Goal: Task Accomplishment & Management: Complete application form

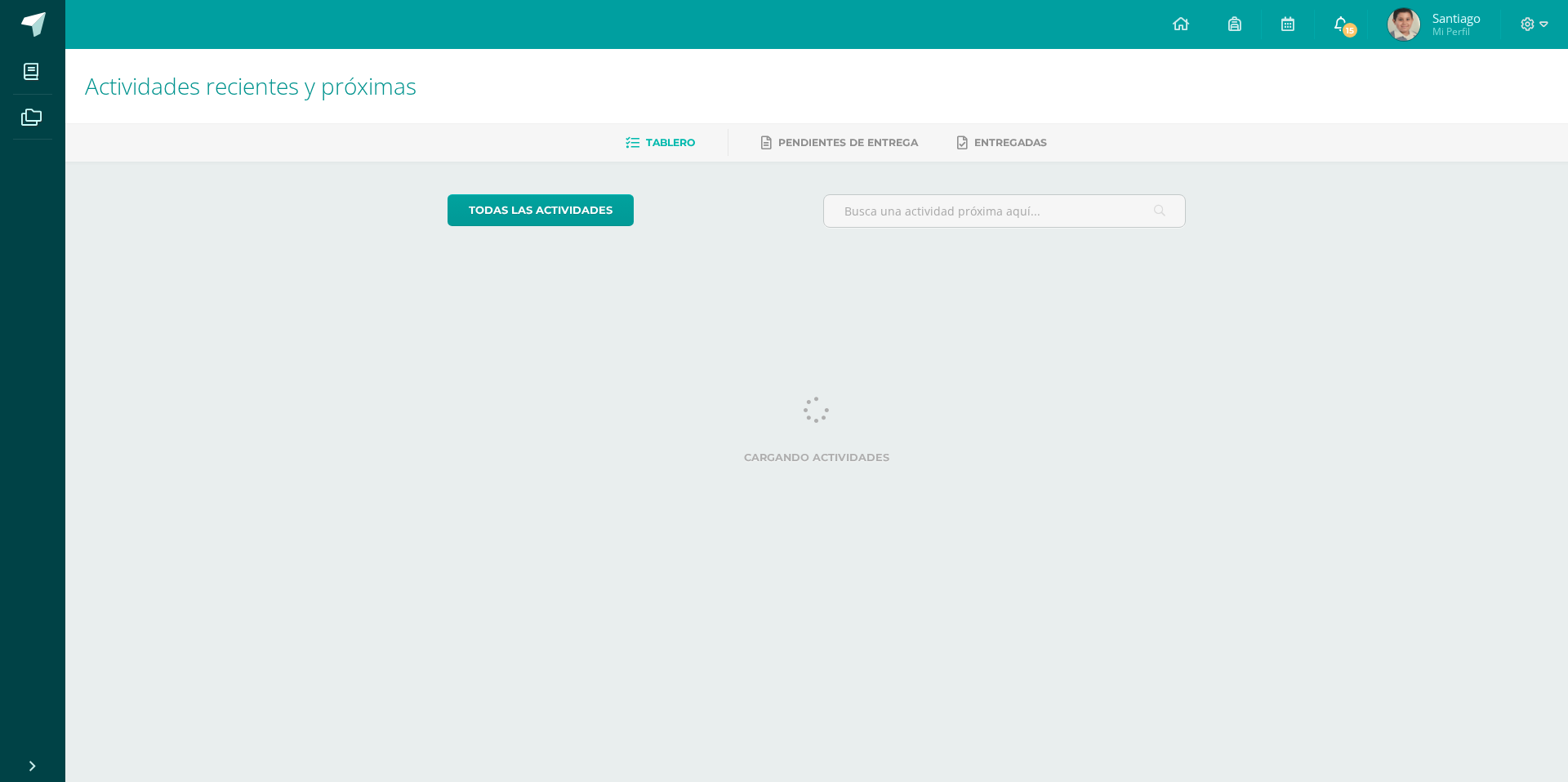
click at [1344, 21] on span "15" at bounding box center [1350, 30] width 18 height 18
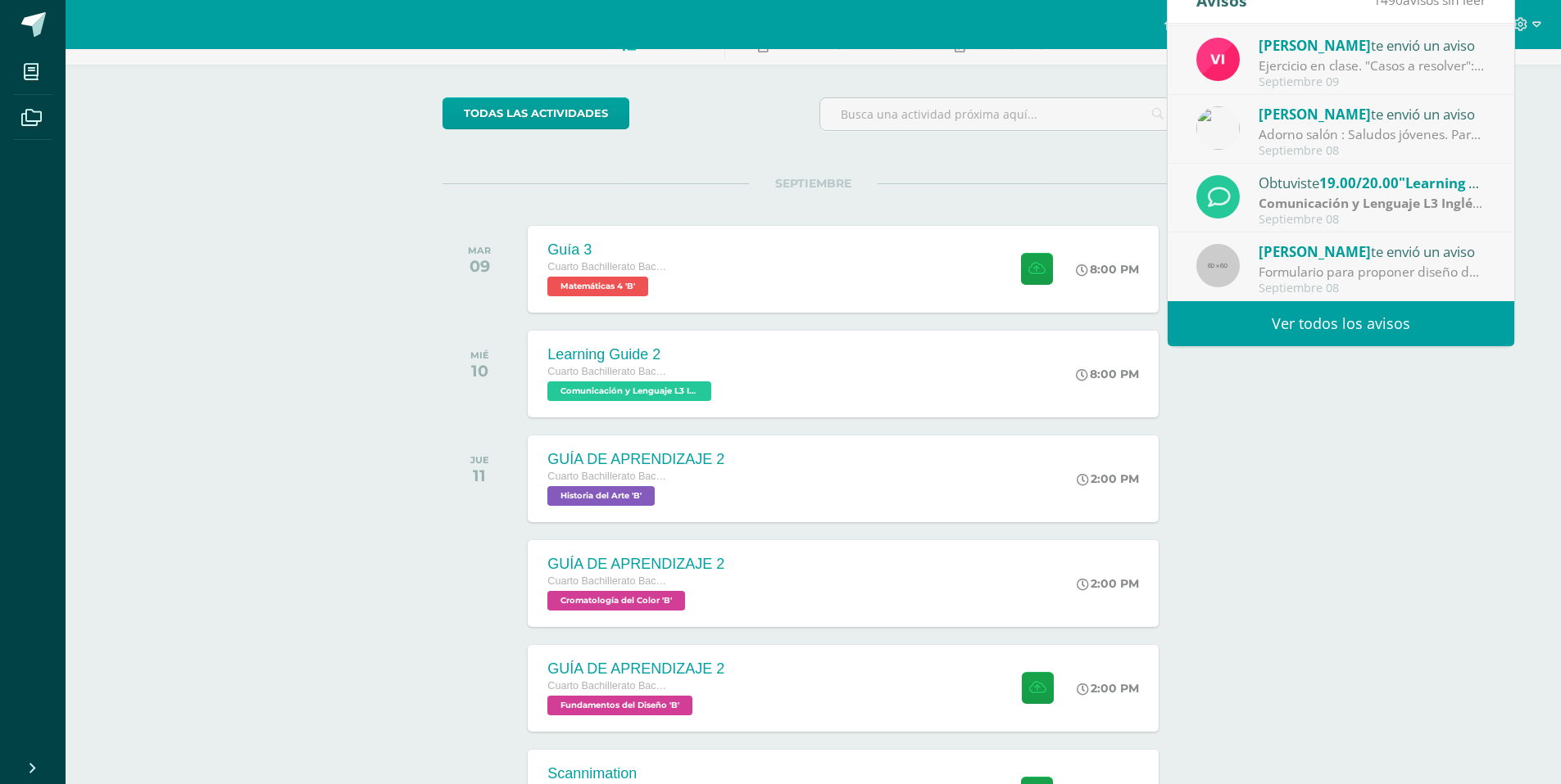
scroll to position [99, 0]
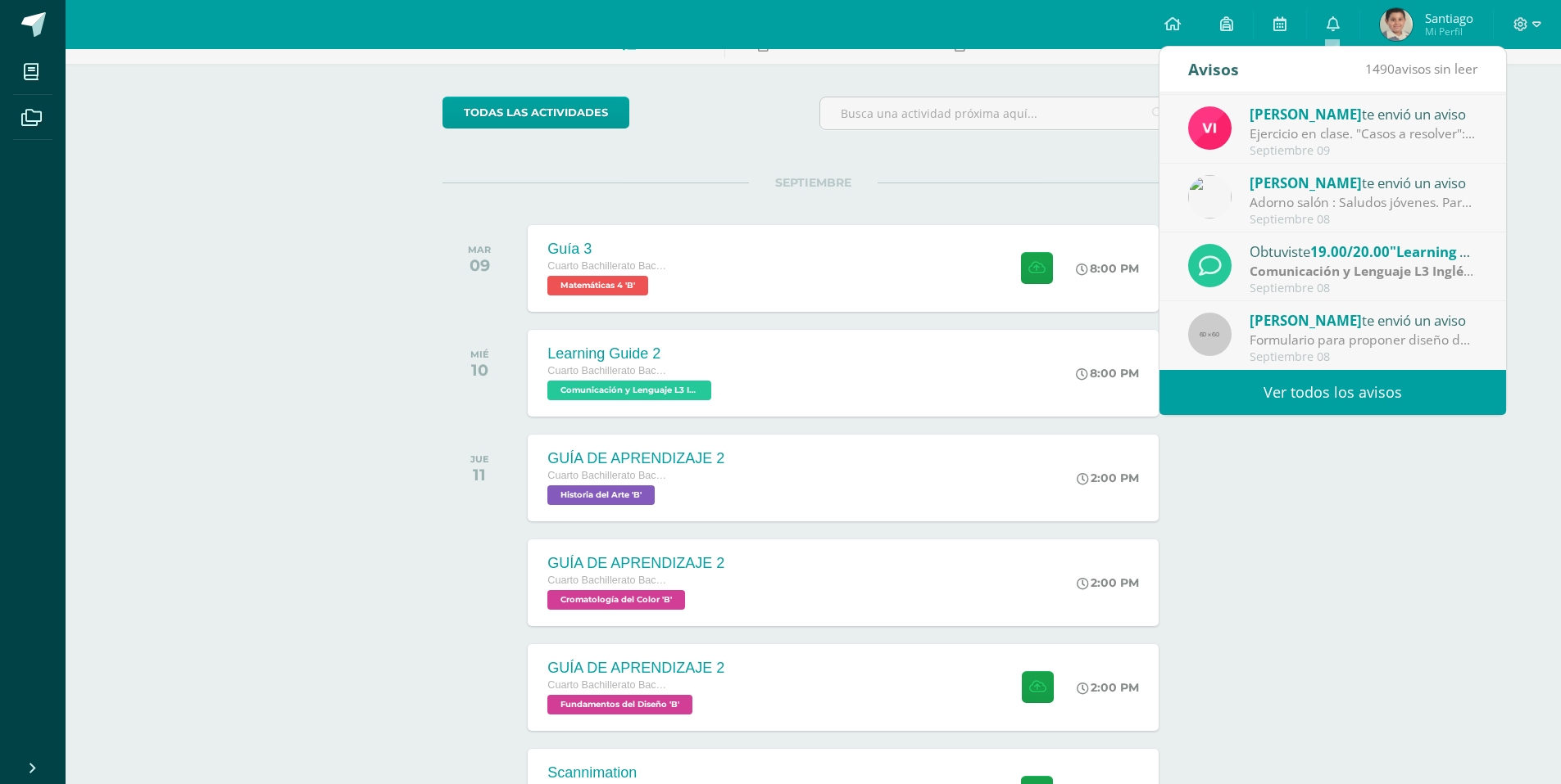
click at [1402, 489] on div "Actividades recientes y próximas Tablero Pendientes de entrega Entregadas todas…" at bounding box center [813, 759] width 1495 height 1617
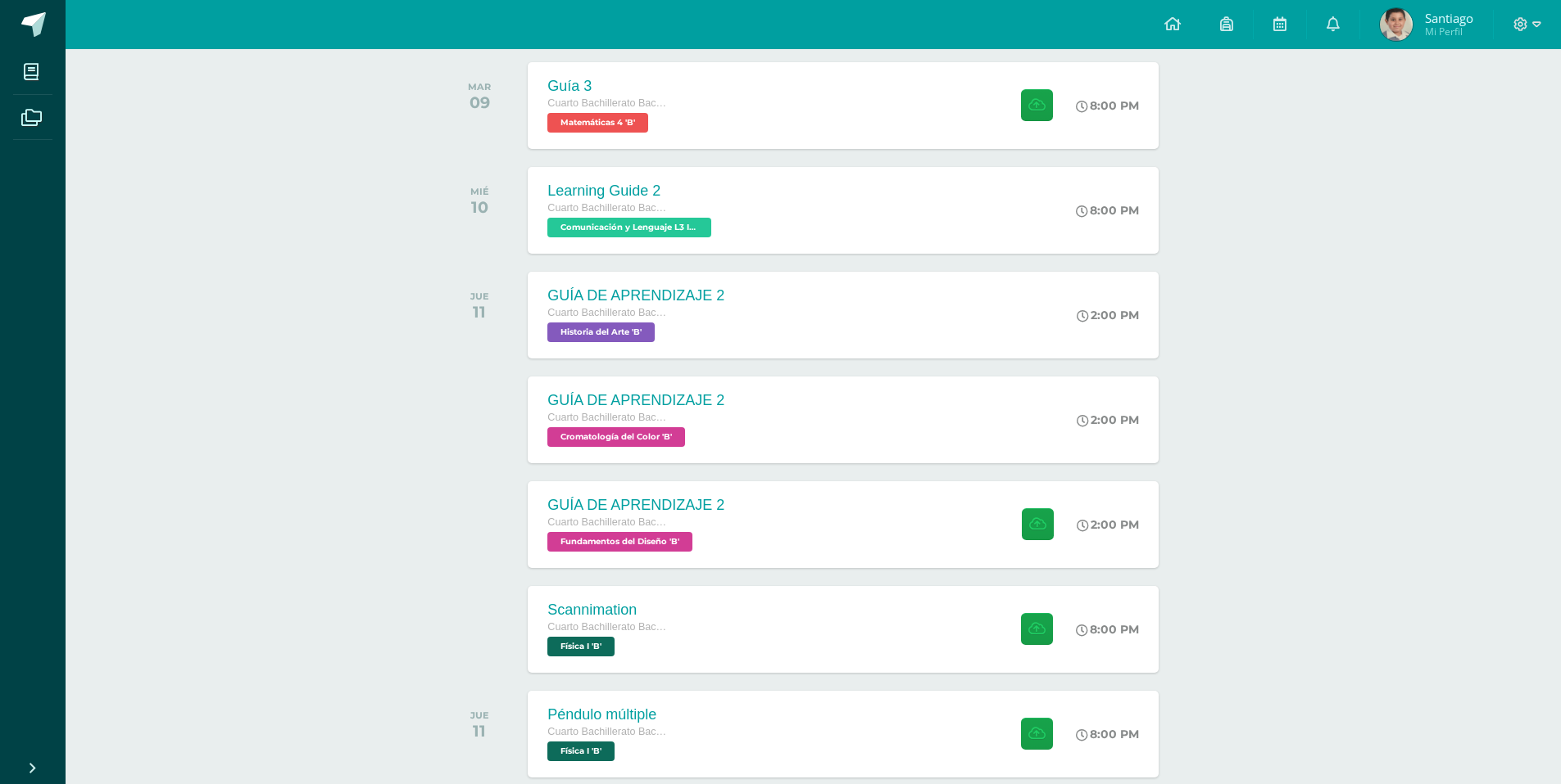
scroll to position [287, 0]
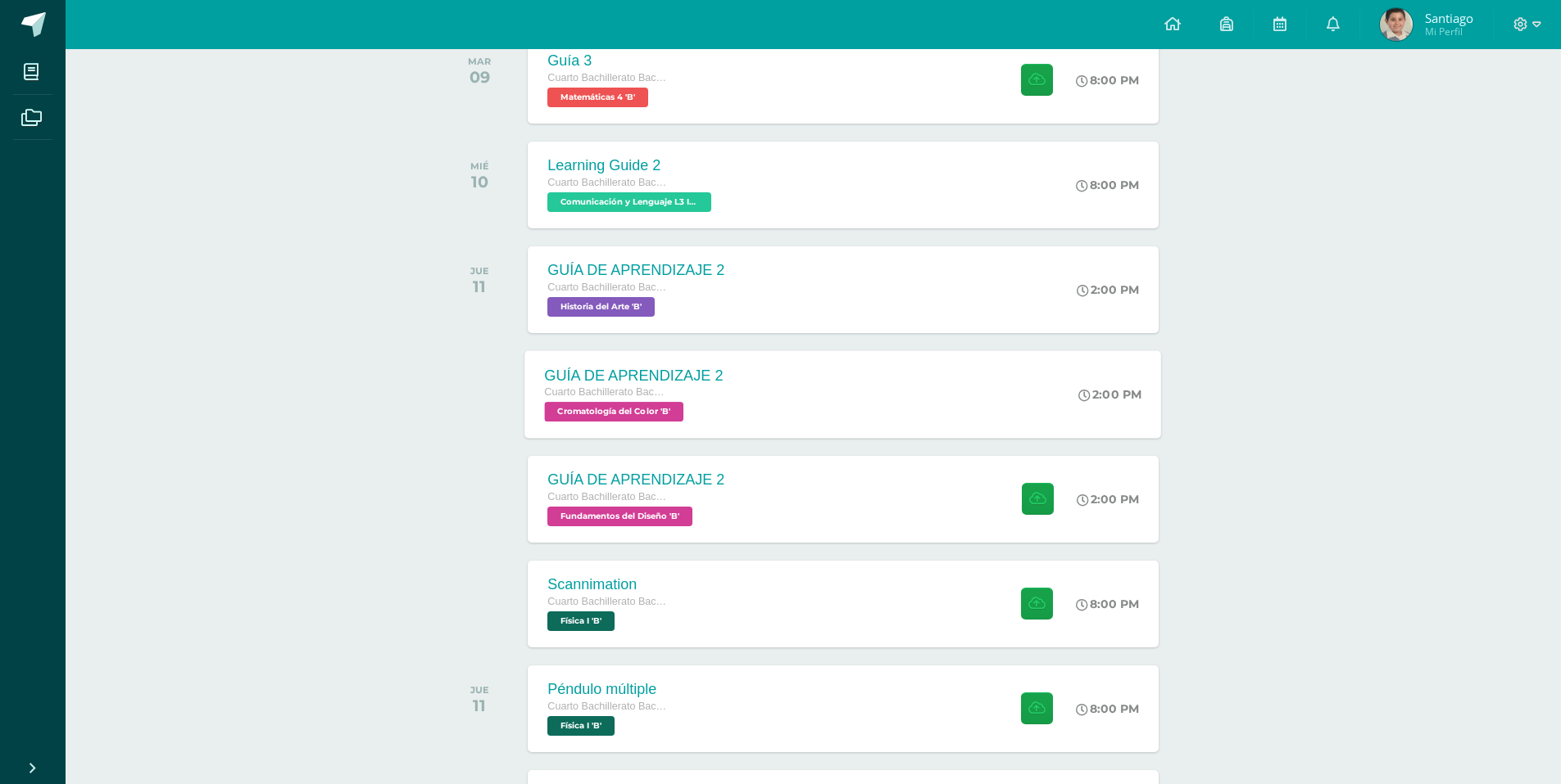
click at [742, 420] on div "GUÍA DE APRENDIZAJE 2 Cuarto Bachillerato Bachillerato en CCLL con Orientación …" at bounding box center [634, 394] width 218 height 88
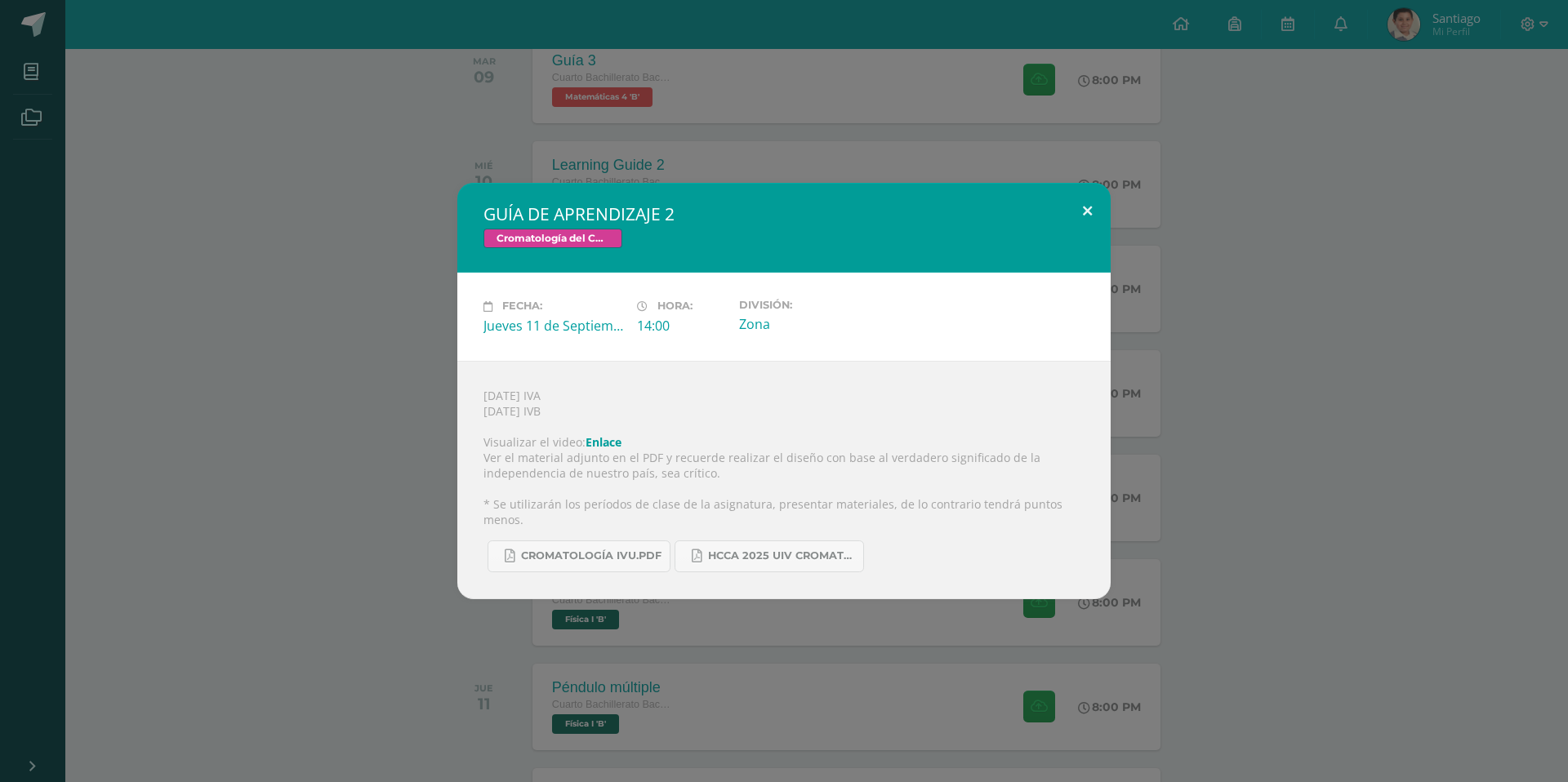
click at [1079, 214] on button at bounding box center [1087, 211] width 47 height 56
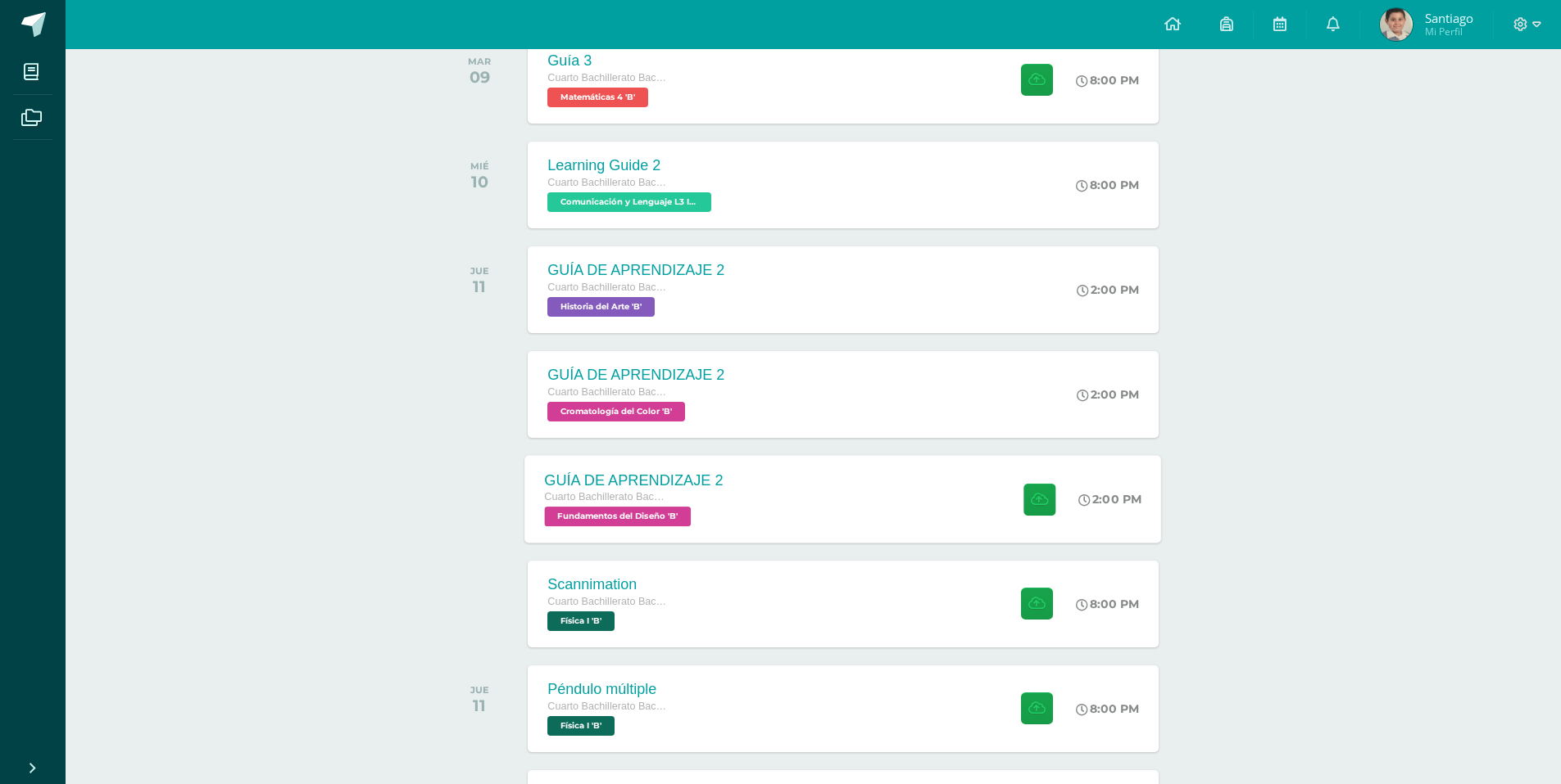
click at [758, 521] on div "GUÍA DE APRENDIZAJE 2 Cuarto Bachillerato Bachillerato en CCLL con Orientación …" at bounding box center [843, 499] width 637 height 88
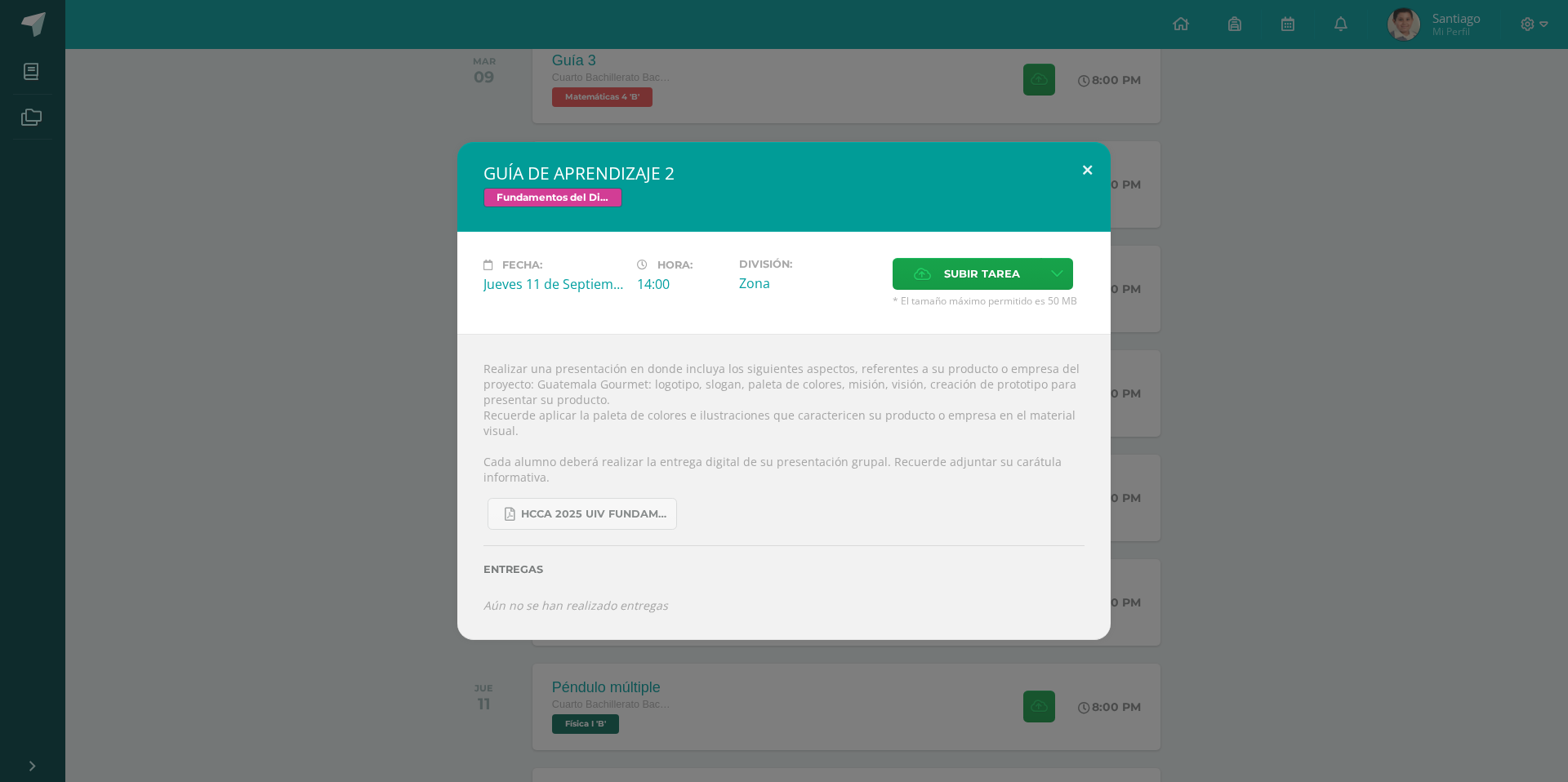
click at [1097, 164] on button at bounding box center [1087, 170] width 47 height 56
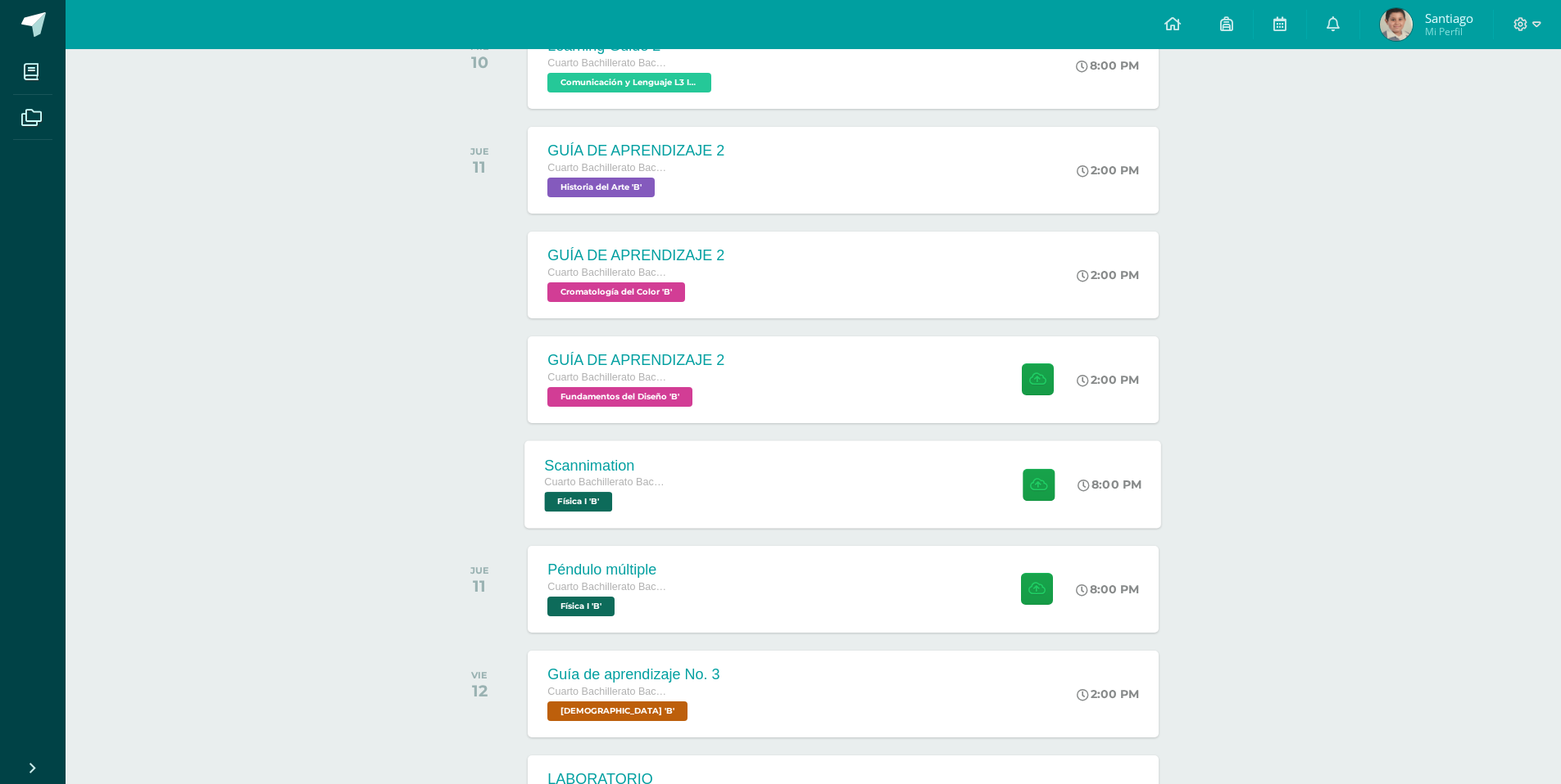
scroll to position [457, 0]
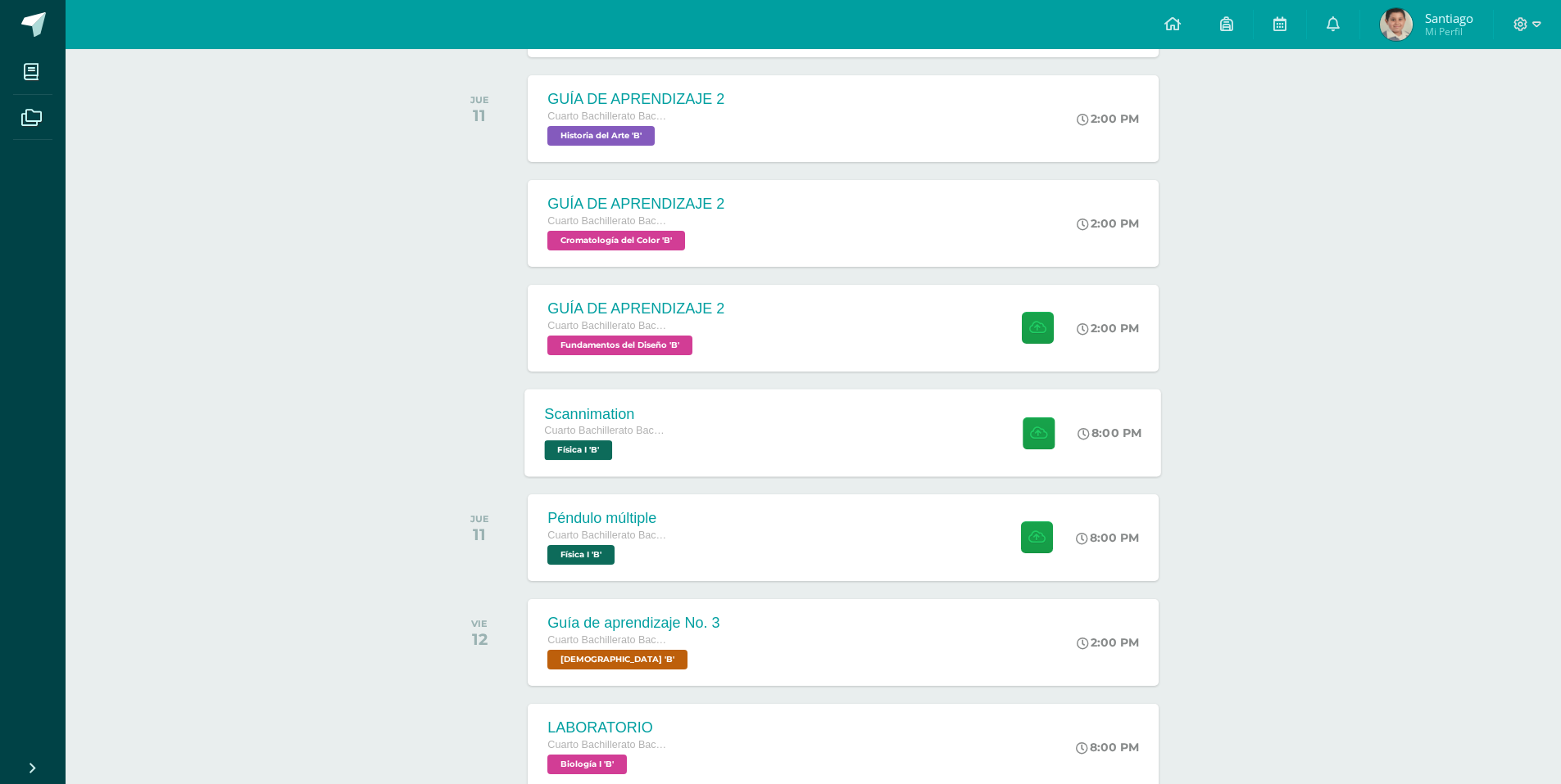
click at [877, 443] on div "Scannimation Cuarto Bachillerato Bachillerato en CCLL con Orientación en Diseño…" at bounding box center [843, 432] width 637 height 88
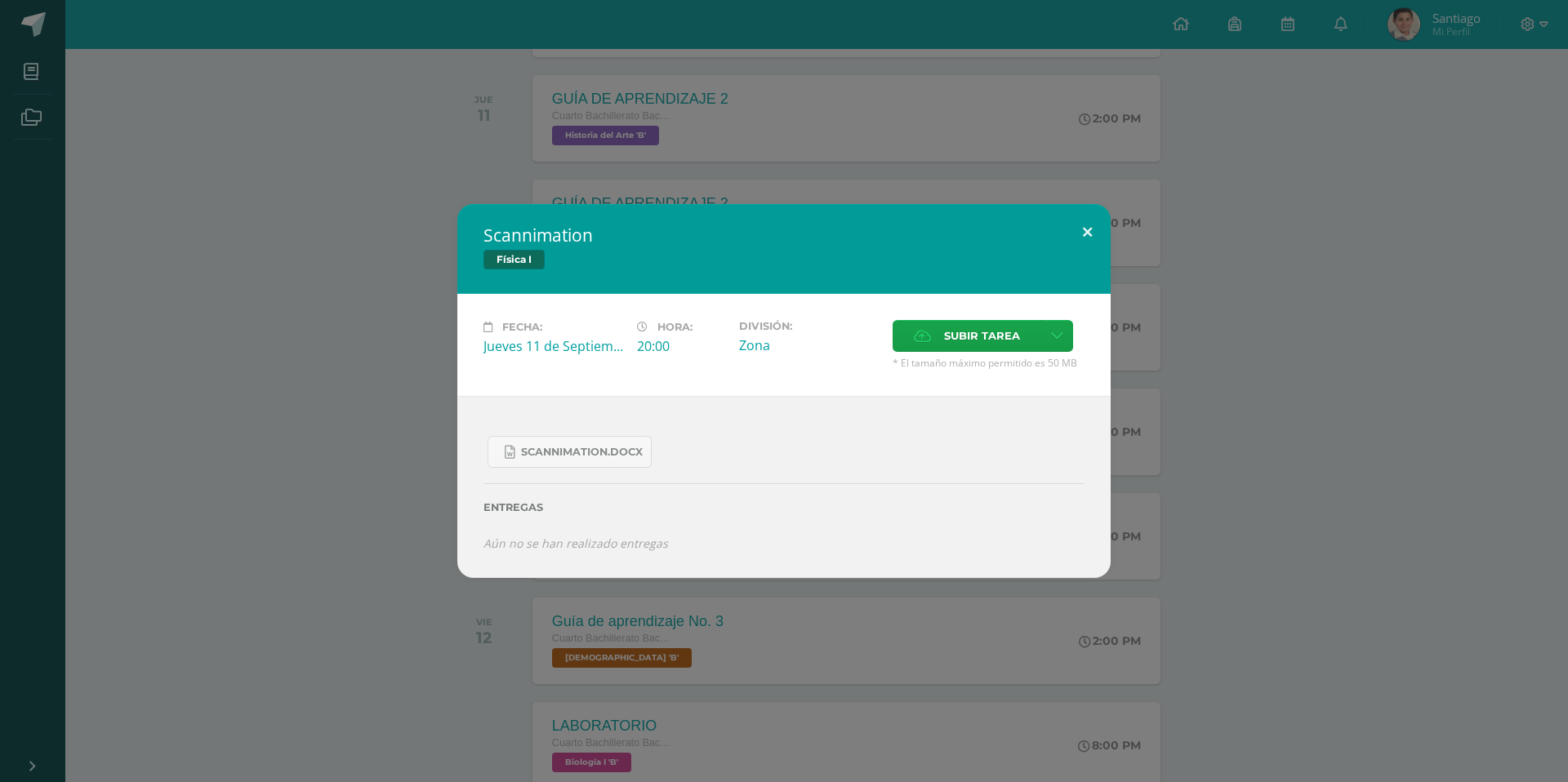
click at [1092, 240] on button at bounding box center [1087, 232] width 47 height 56
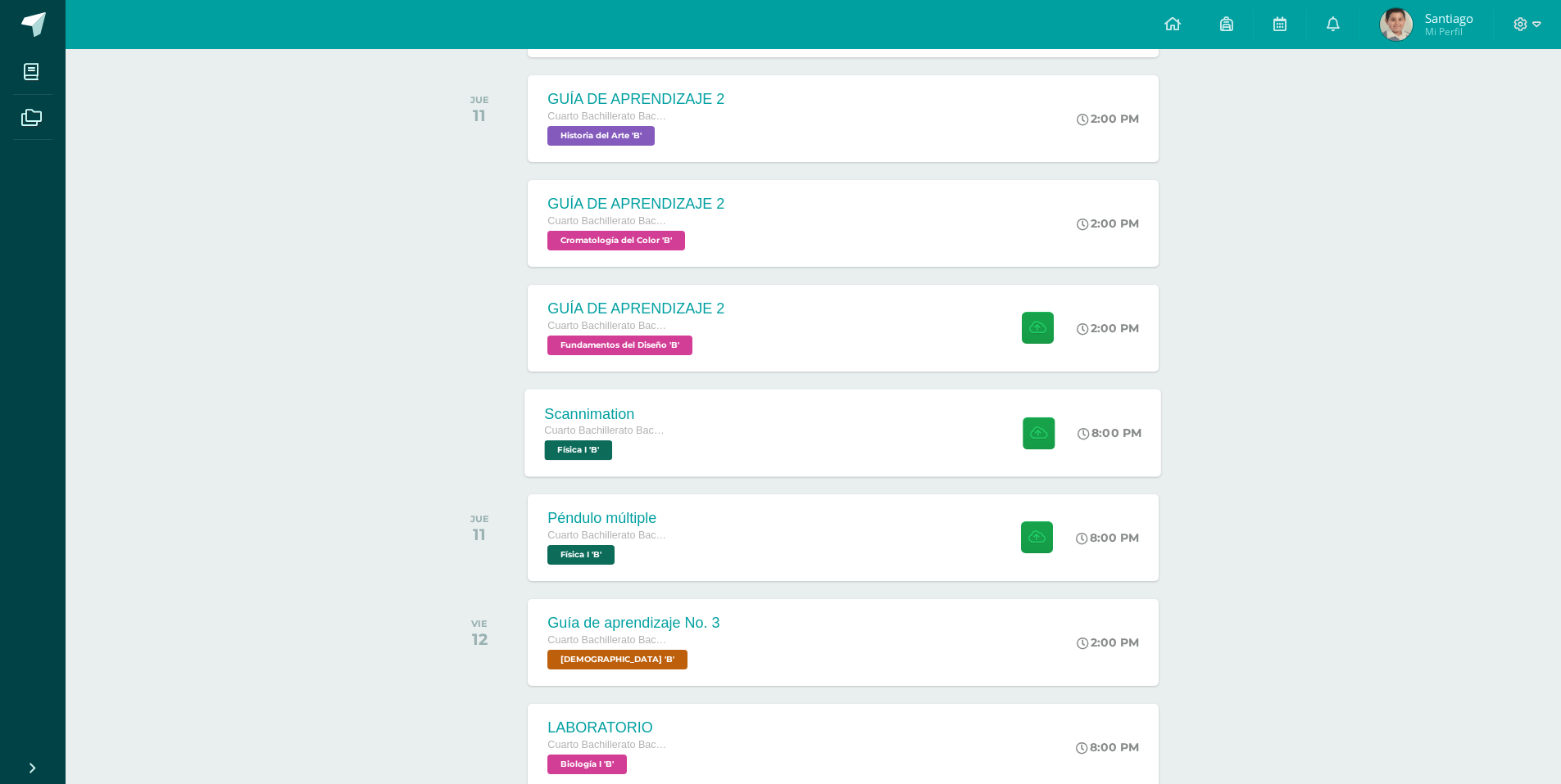
click at [745, 442] on div "Scannimation Cuarto Bachillerato Bachillerato en CCLL con Orientación en Diseño…" at bounding box center [843, 432] width 637 height 88
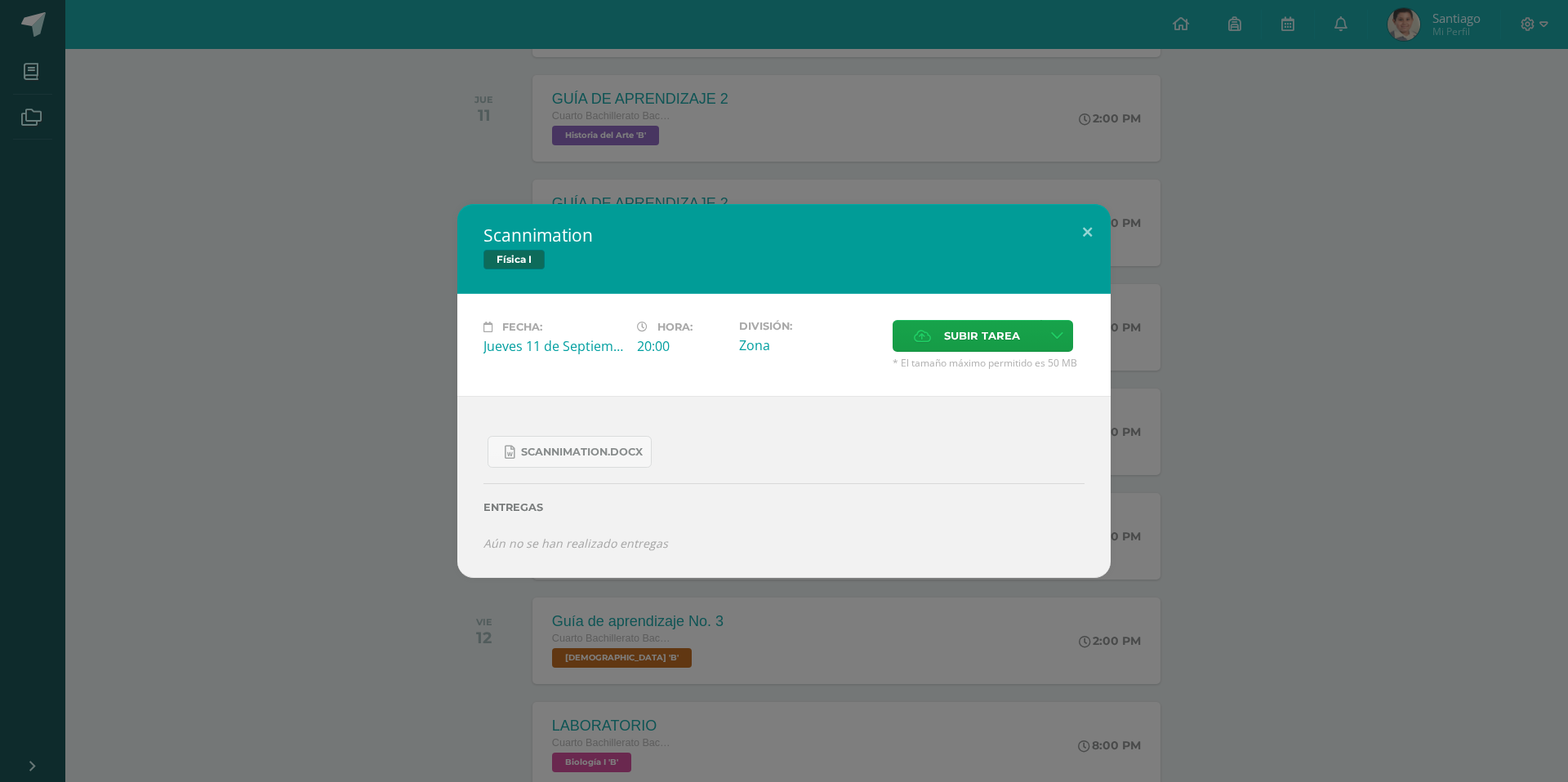
click at [573, 432] on div "Scannimation.docx" at bounding box center [784, 445] width 601 height 45
click at [579, 456] on span "Scannimation.docx" at bounding box center [581, 452] width 121 height 13
click at [1007, 340] on span "Subir tarea" at bounding box center [982, 336] width 76 height 30
click at [0, 0] on input "Subir tarea" at bounding box center [0, 0] width 0 height 0
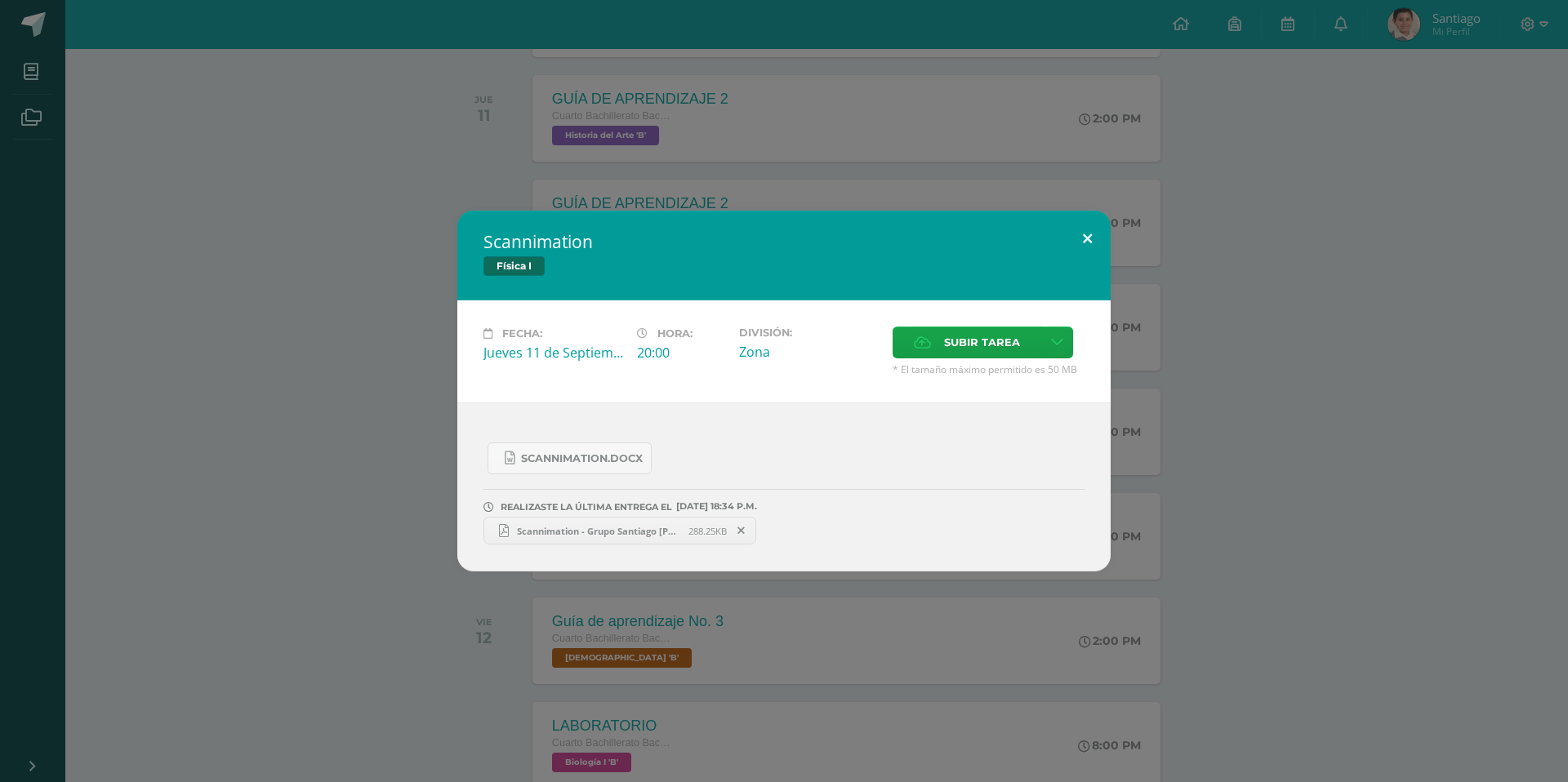
click at [1086, 256] on button at bounding box center [1087, 238] width 47 height 56
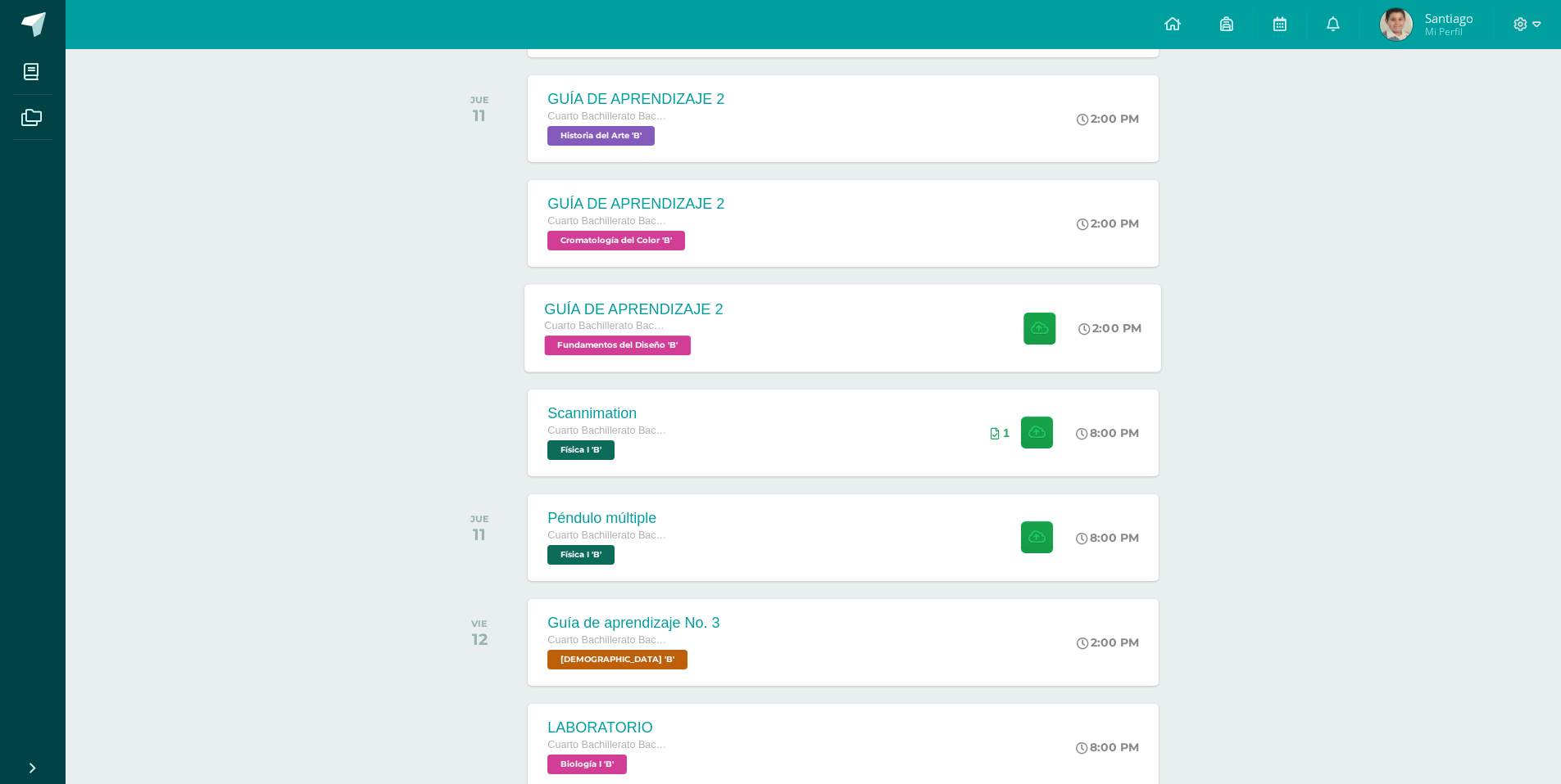
click at [702, 334] on div "Cuarto Bachillerato Bachillerato en CCLL con Orientación en Diseño Gráfico" at bounding box center [634, 327] width 178 height 18
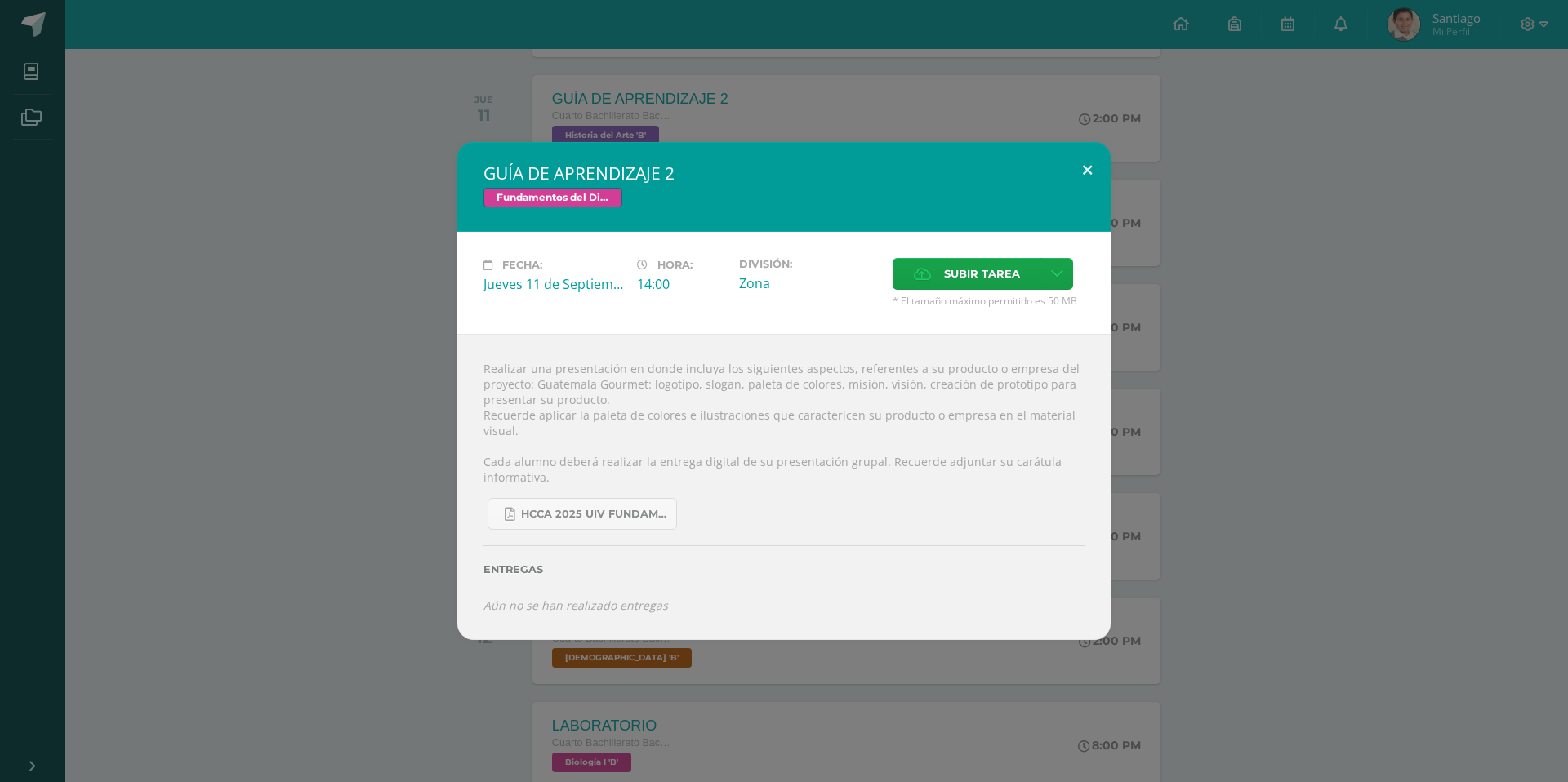
click at [1085, 184] on button at bounding box center [1087, 170] width 47 height 56
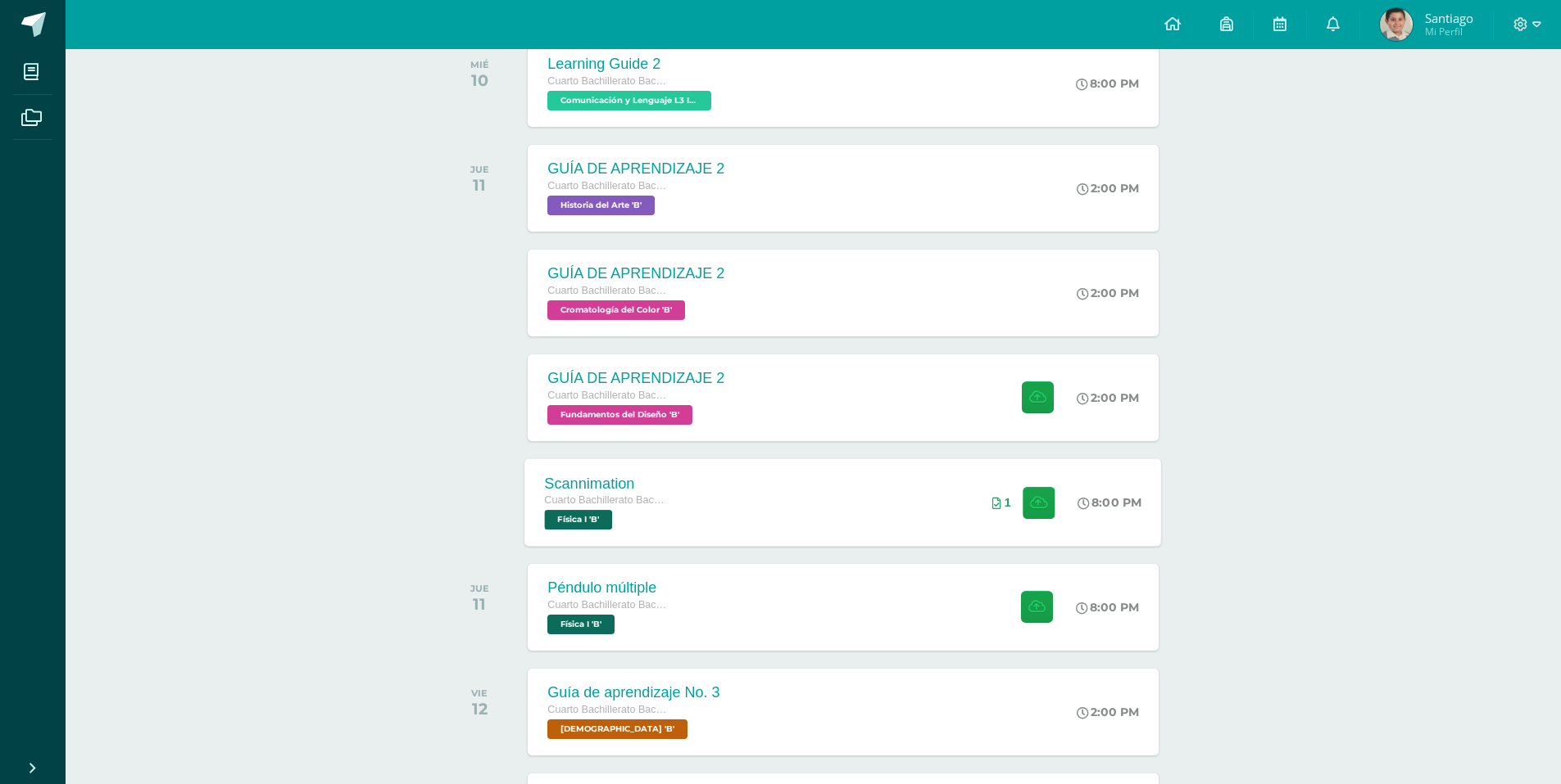
scroll to position [385, 0]
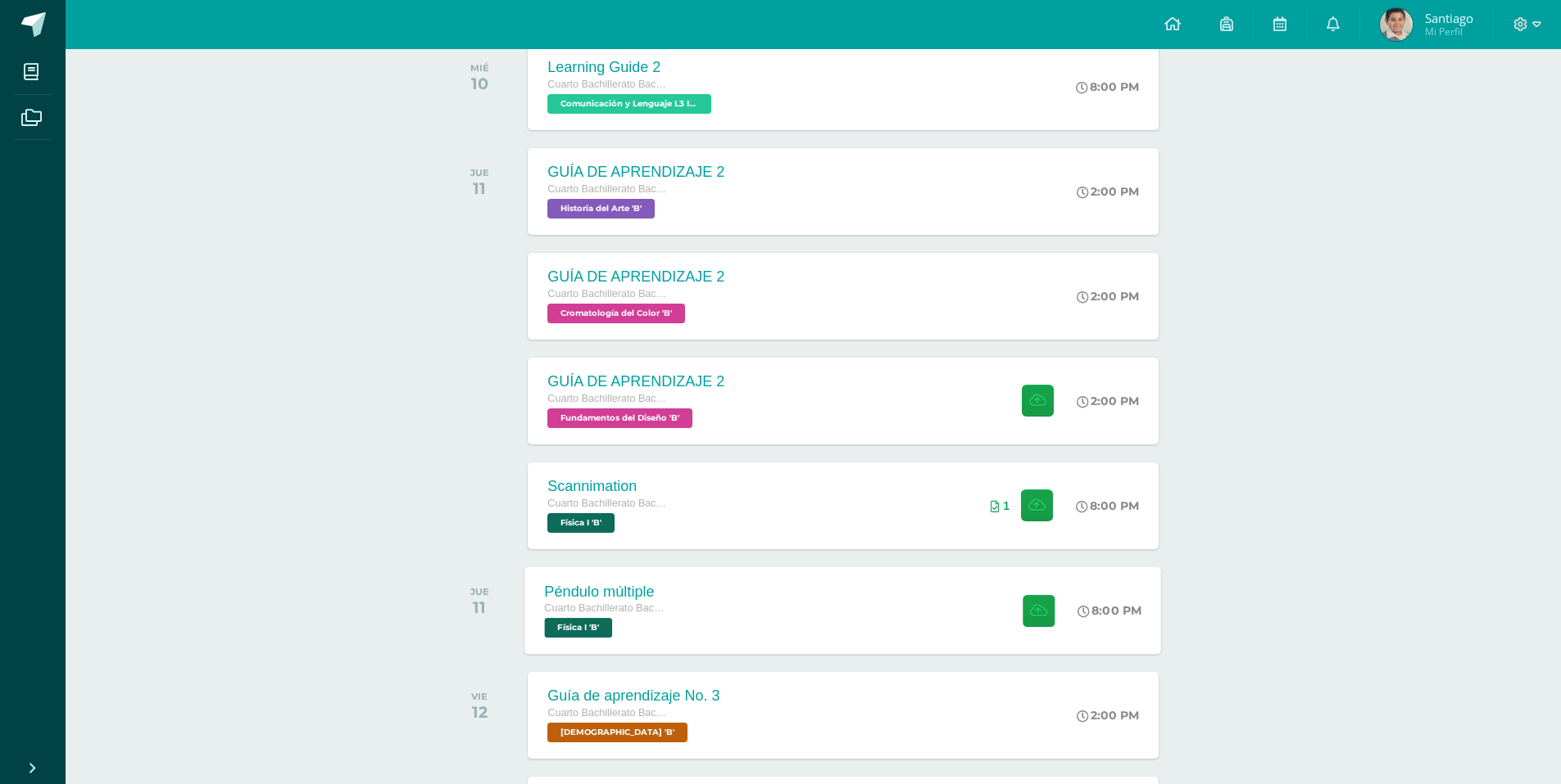
click at [628, 611] on span "Cuarto Bachillerato Bachillerato en CCLL con Orientación en Diseño Gráfico" at bounding box center [607, 609] width 125 height 12
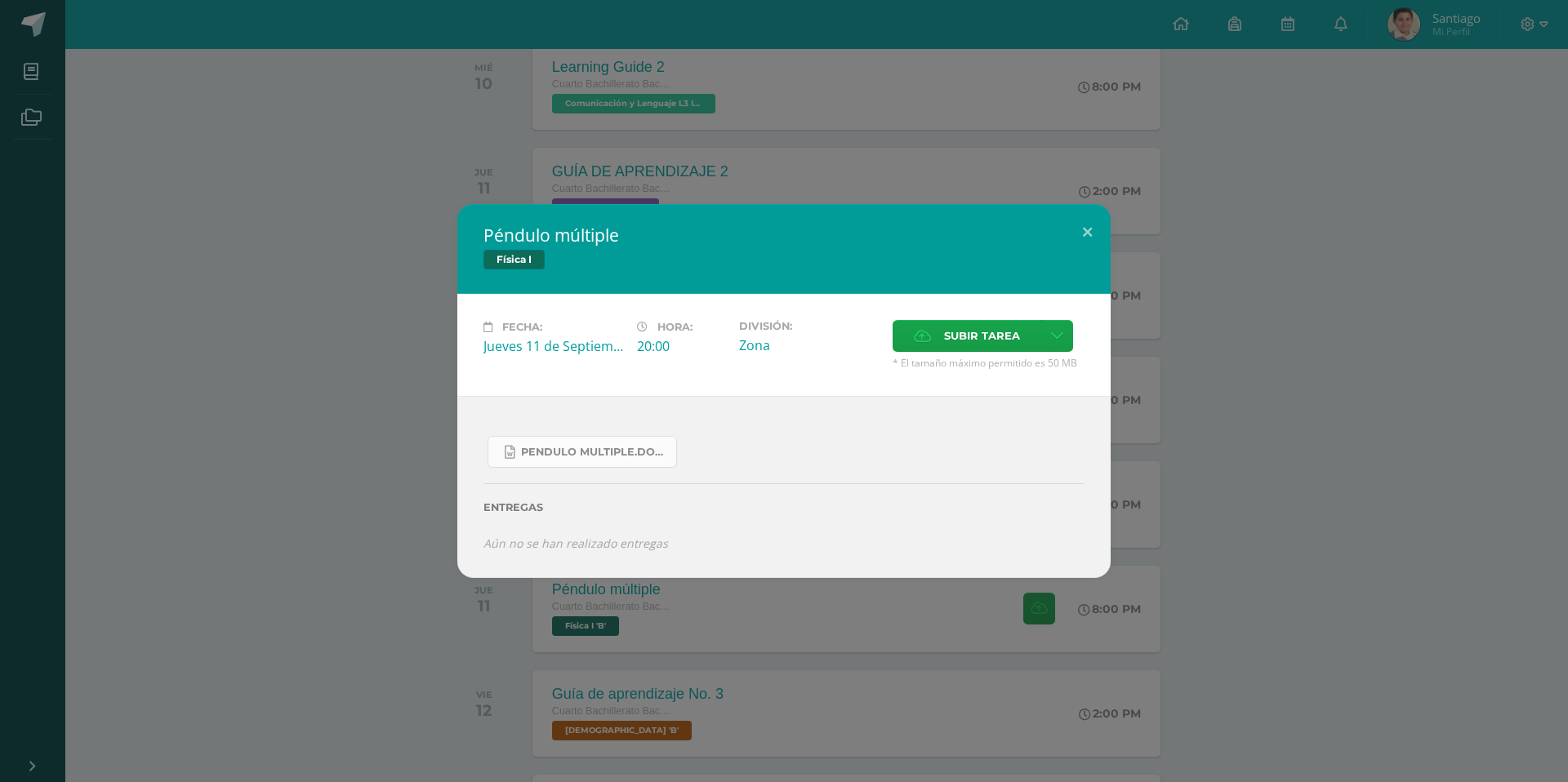
click at [604, 452] on span "Pendulo multiple.docx" at bounding box center [594, 452] width 147 height 13
click at [1086, 240] on button at bounding box center [1087, 232] width 47 height 56
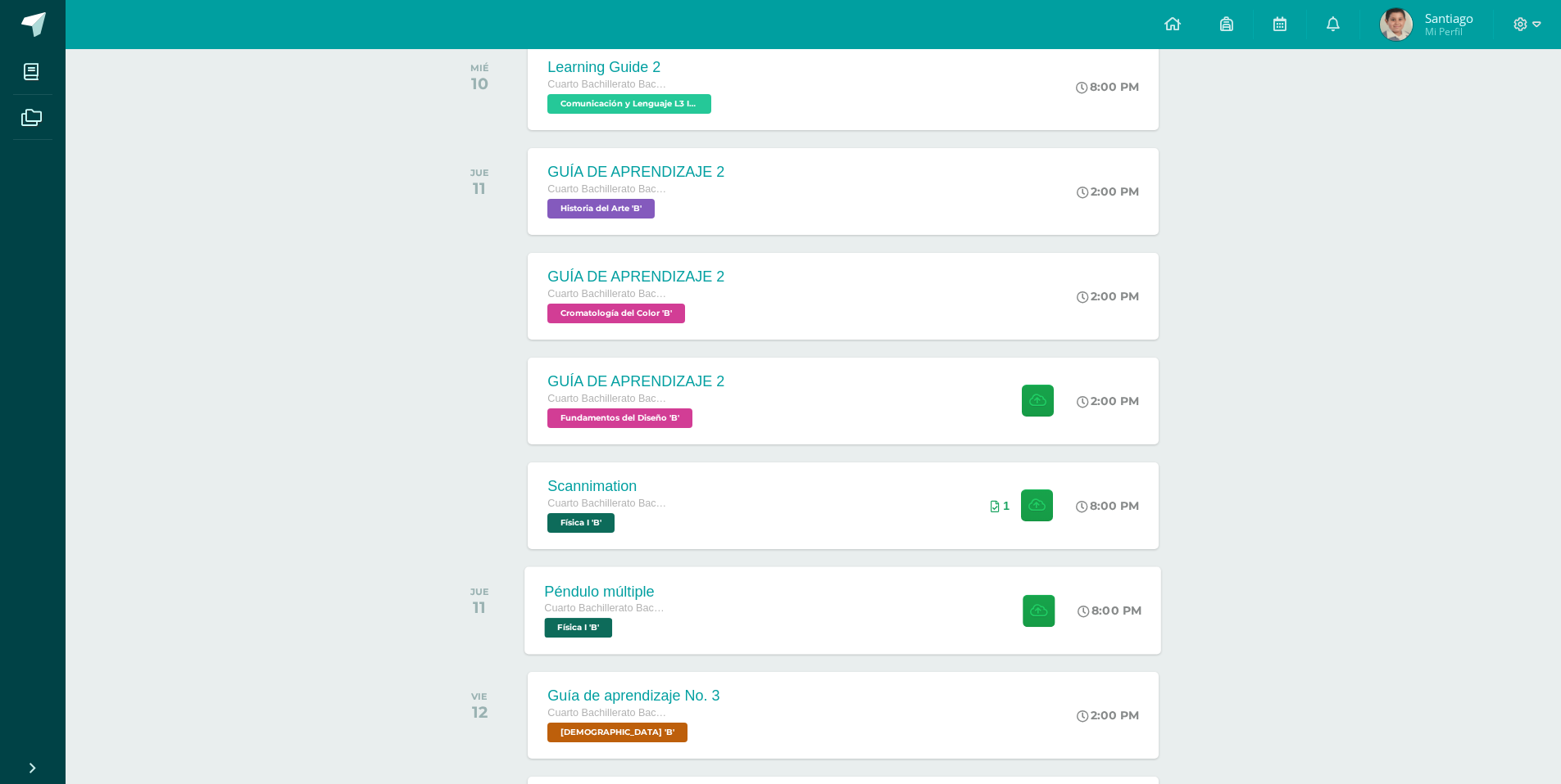
click at [807, 599] on div "Péndulo múltiple Cuarto Bachillerato Bachillerato en CCLL con Orientación en Di…" at bounding box center [843, 611] width 637 height 88
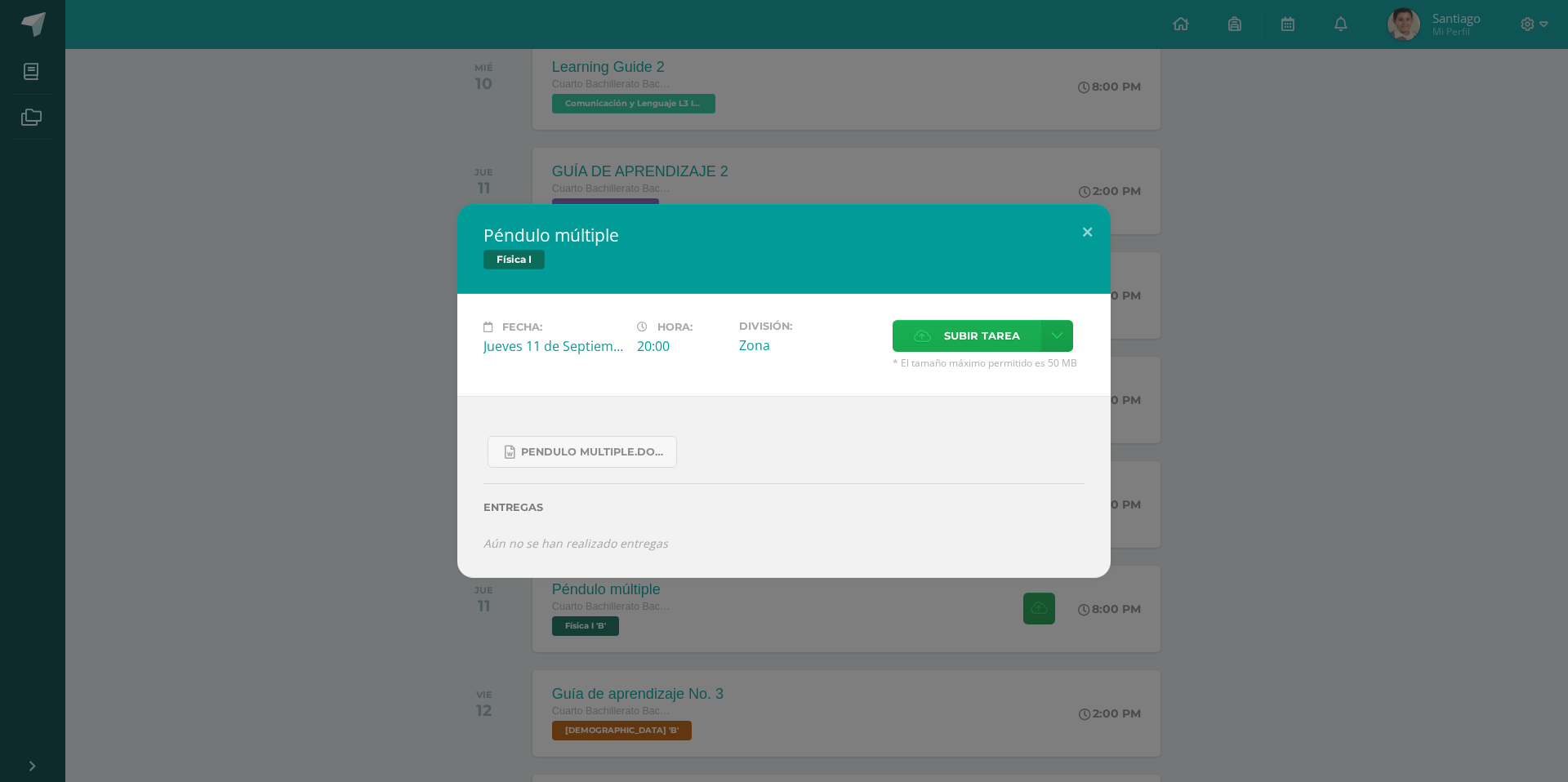
click at [971, 330] on span "Subir tarea" at bounding box center [982, 336] width 76 height 30
click at [0, 0] on input "Subir tarea" at bounding box center [0, 0] width 0 height 0
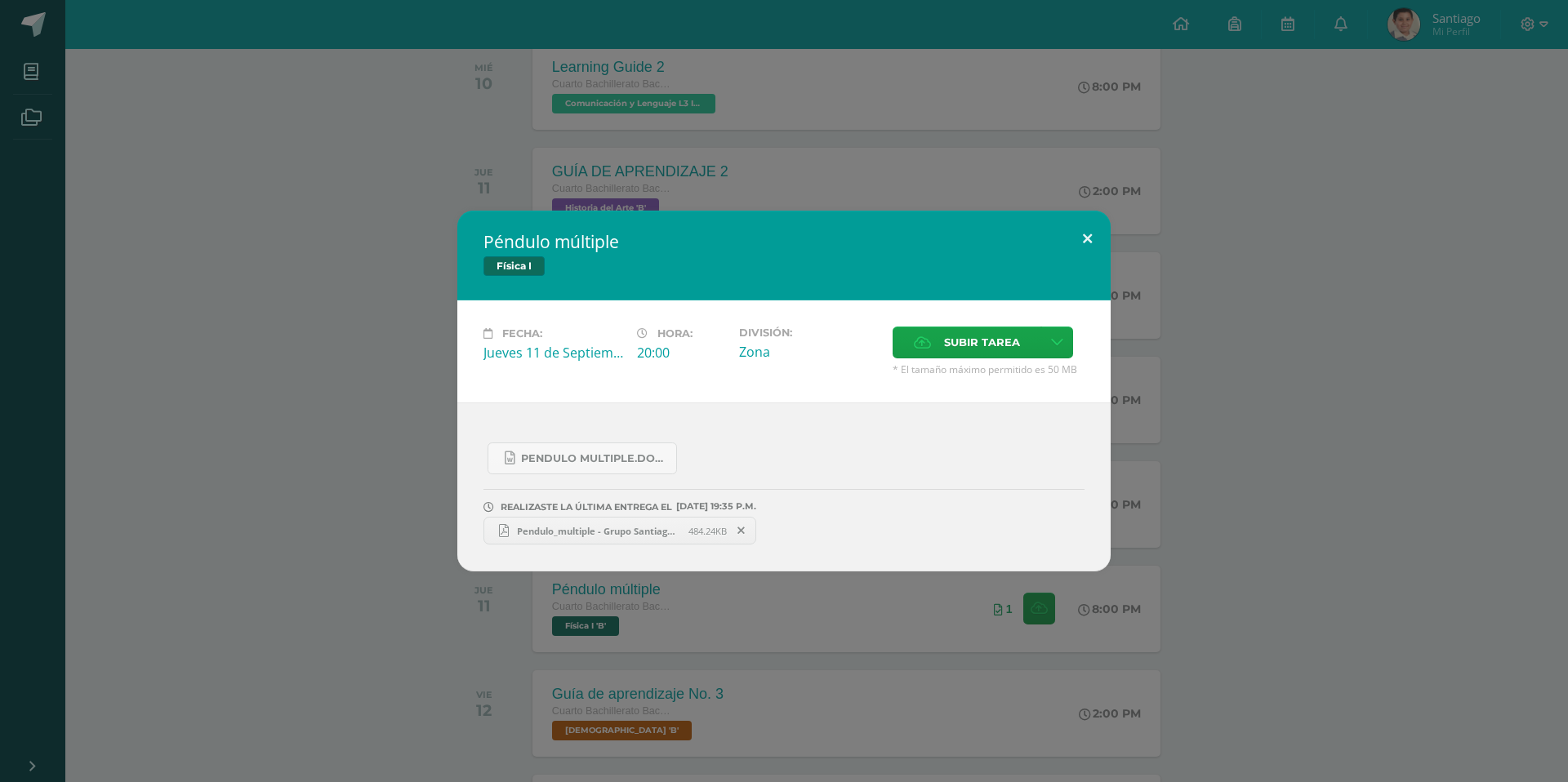
click at [1078, 233] on button at bounding box center [1087, 238] width 47 height 56
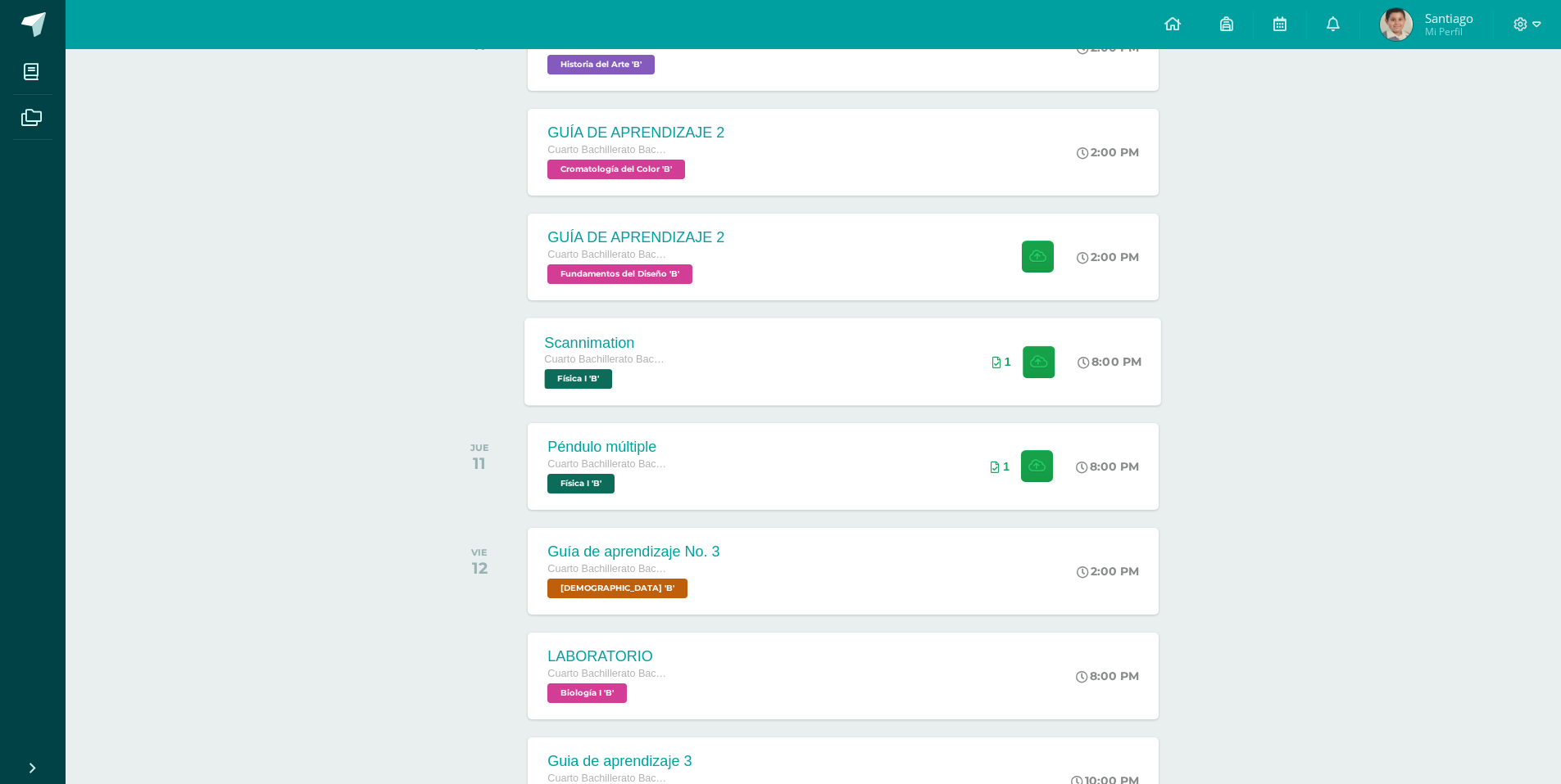
scroll to position [183, 0]
